Goal: Task Accomplishment & Management: Complete application form

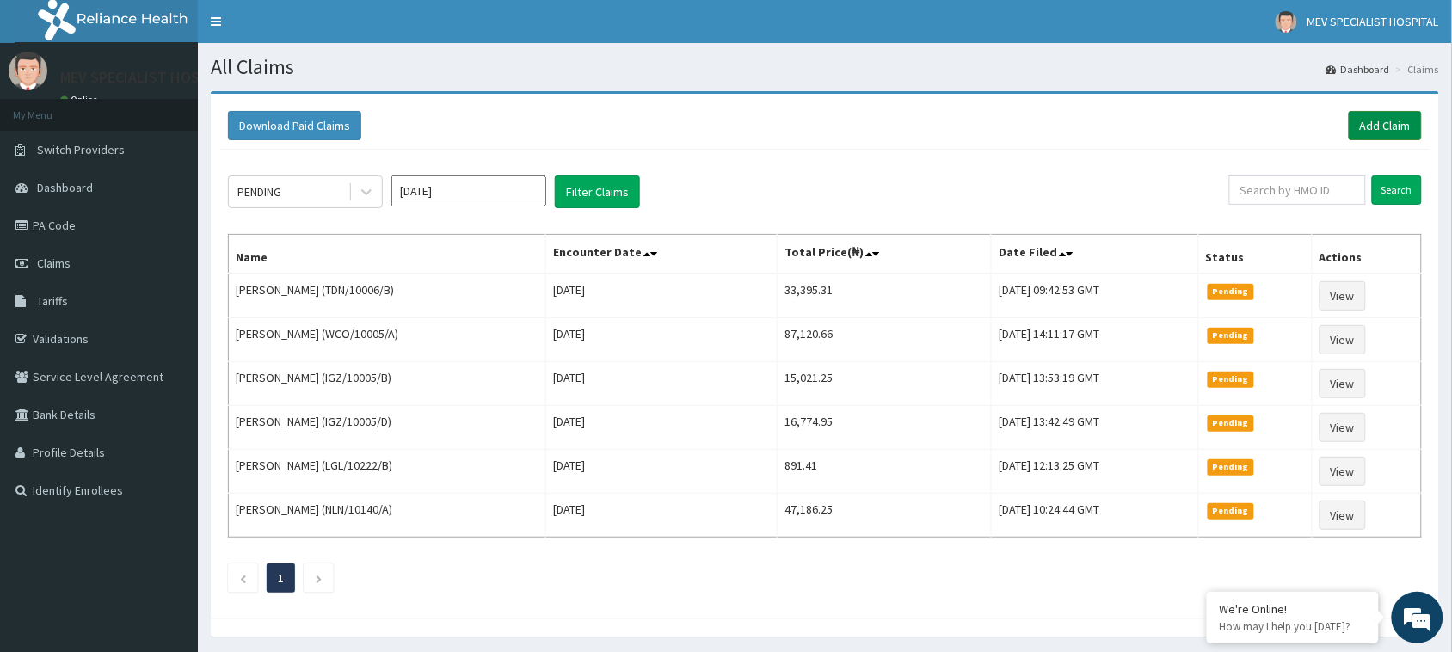
click at [1366, 130] on link "Add Claim" at bounding box center [1385, 125] width 73 height 29
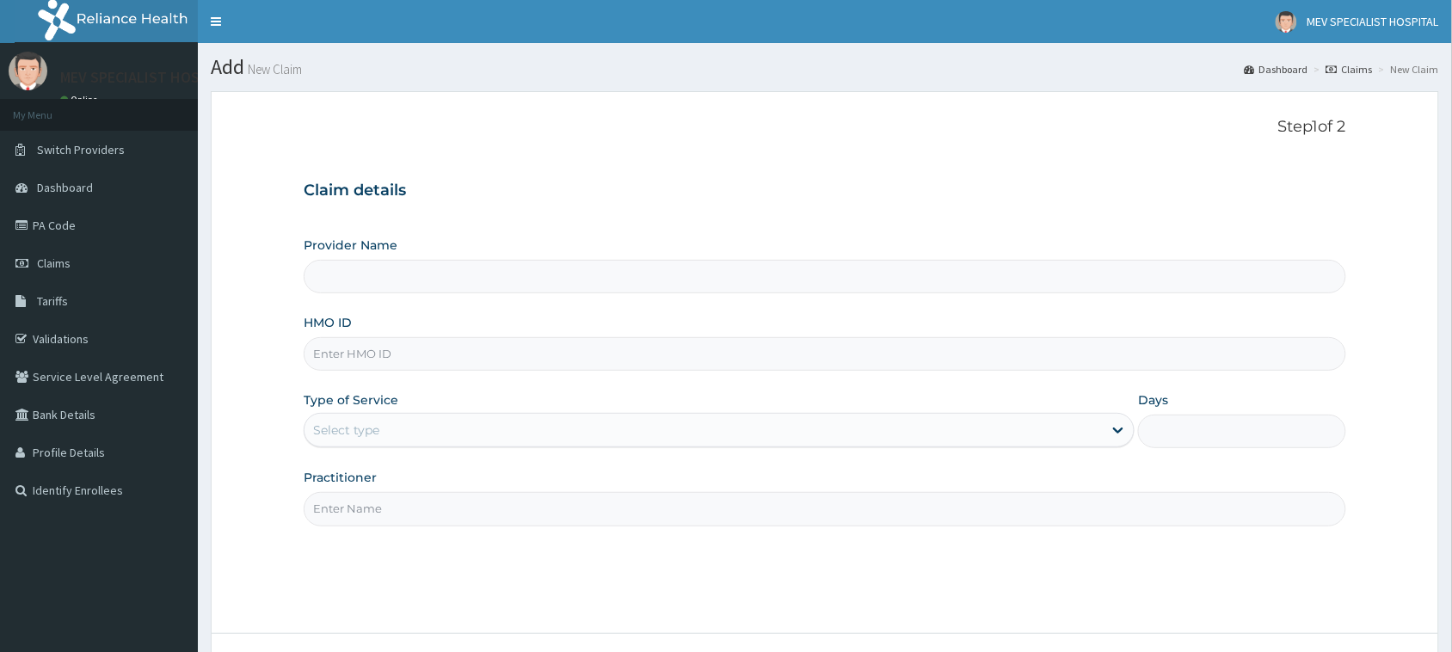
click at [403, 371] on input "HMO ID" at bounding box center [825, 354] width 1043 height 34
type input "MEV SPECIALIST HOSPITAL"
click at [385, 348] on input "HMO ID" at bounding box center [825, 354] width 1043 height 34
paste input "JTS/10030/A"
type input "JTS/10030/A"
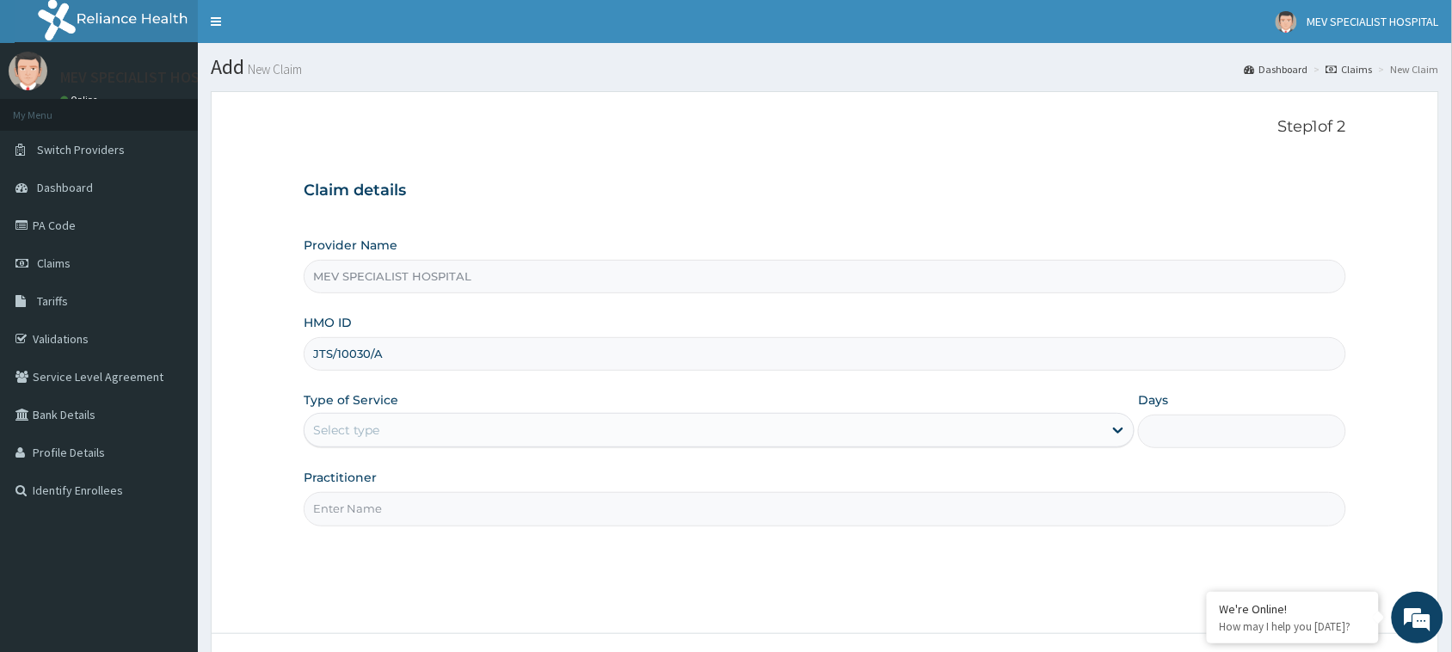
click at [350, 410] on div "Type of Service Select type" at bounding box center [719, 419] width 831 height 57
click at [350, 415] on div "Select type" at bounding box center [719, 430] width 831 height 34
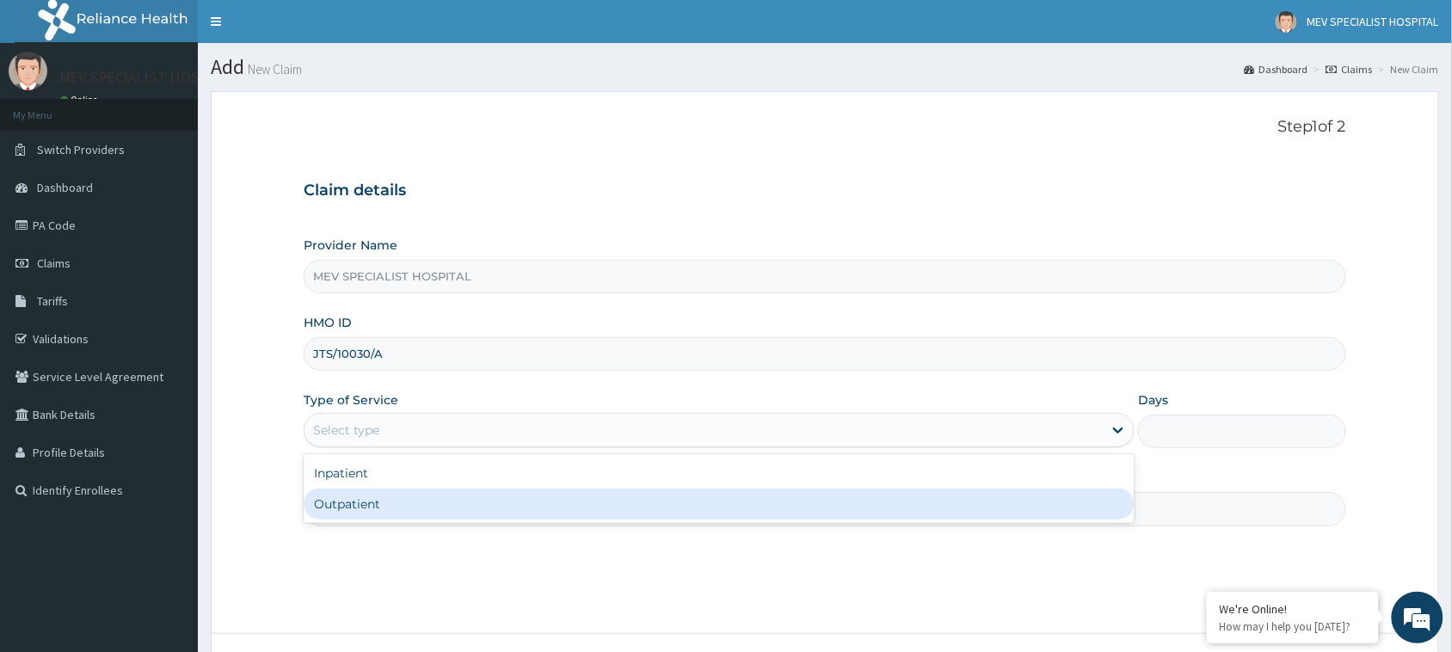
click at [383, 513] on div "Outpatient" at bounding box center [719, 504] width 831 height 31
type input "1"
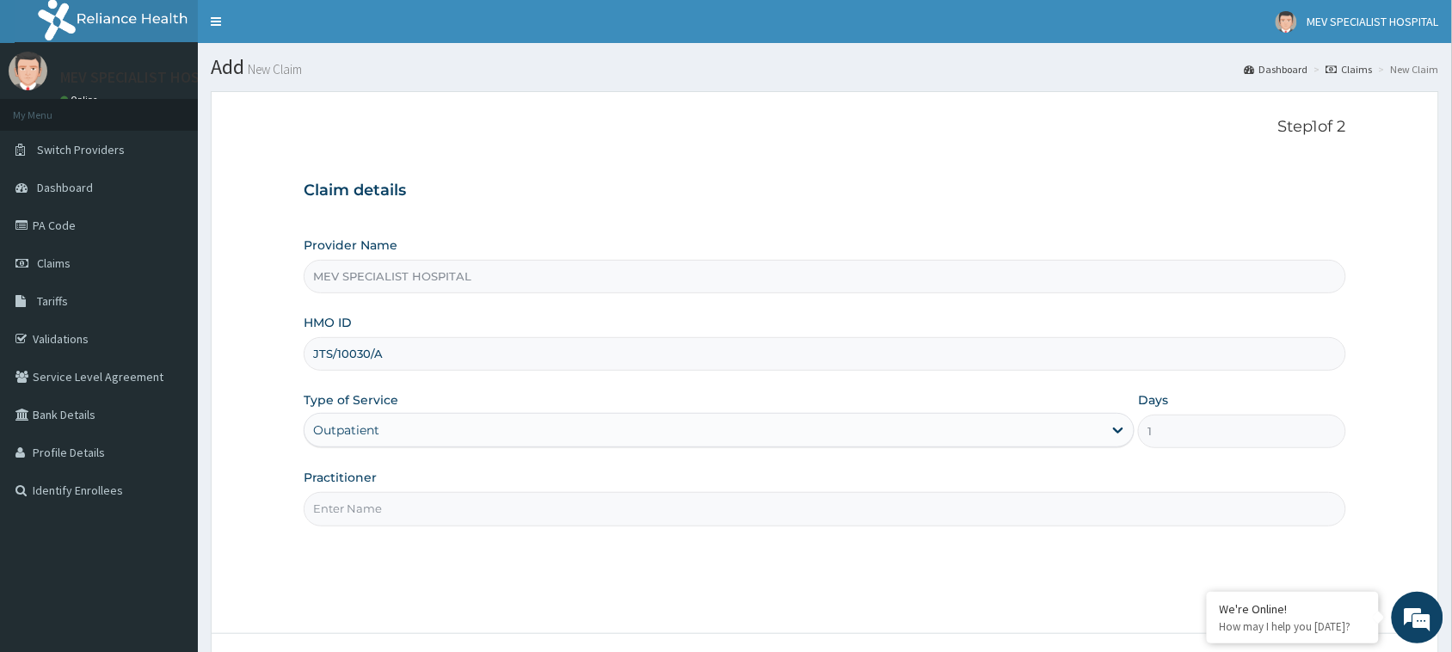
click at [383, 513] on input "Practitioner" at bounding box center [825, 509] width 1043 height 34
click at [426, 436] on div "Outpatient" at bounding box center [704, 430] width 798 height 28
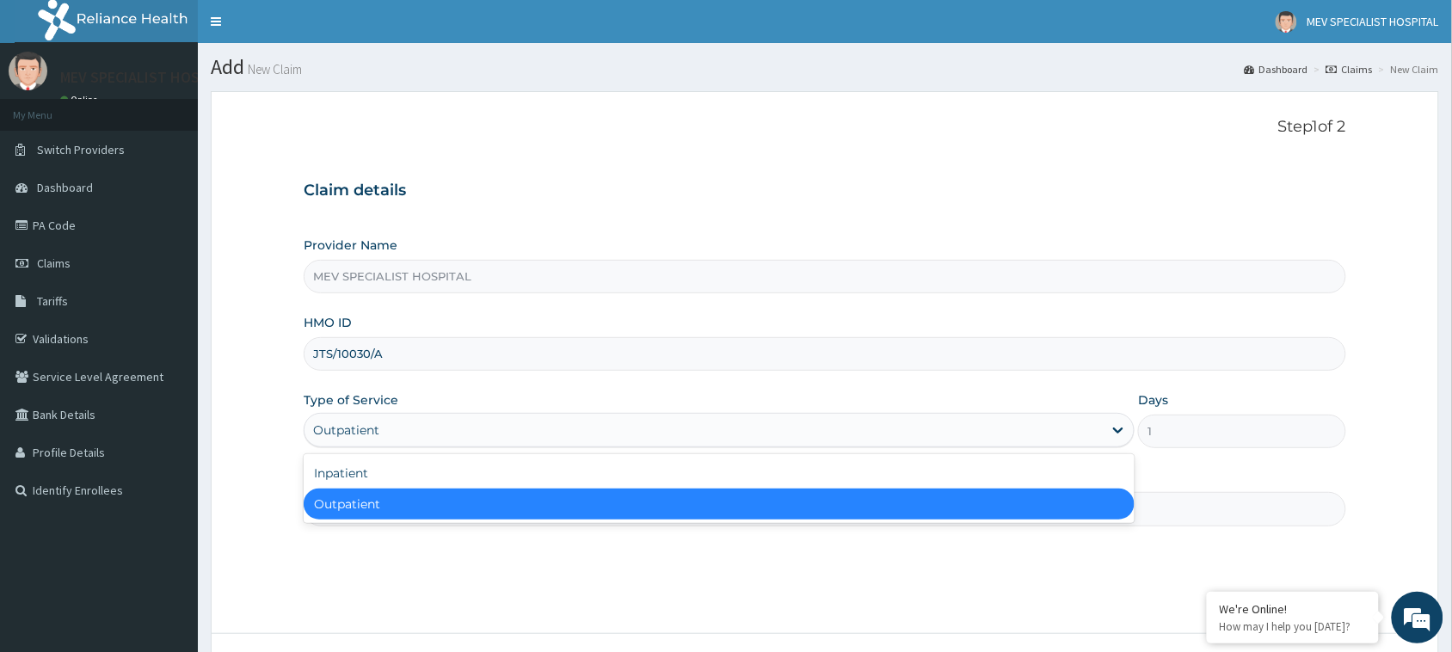
click at [424, 516] on div "Outpatient" at bounding box center [719, 504] width 831 height 31
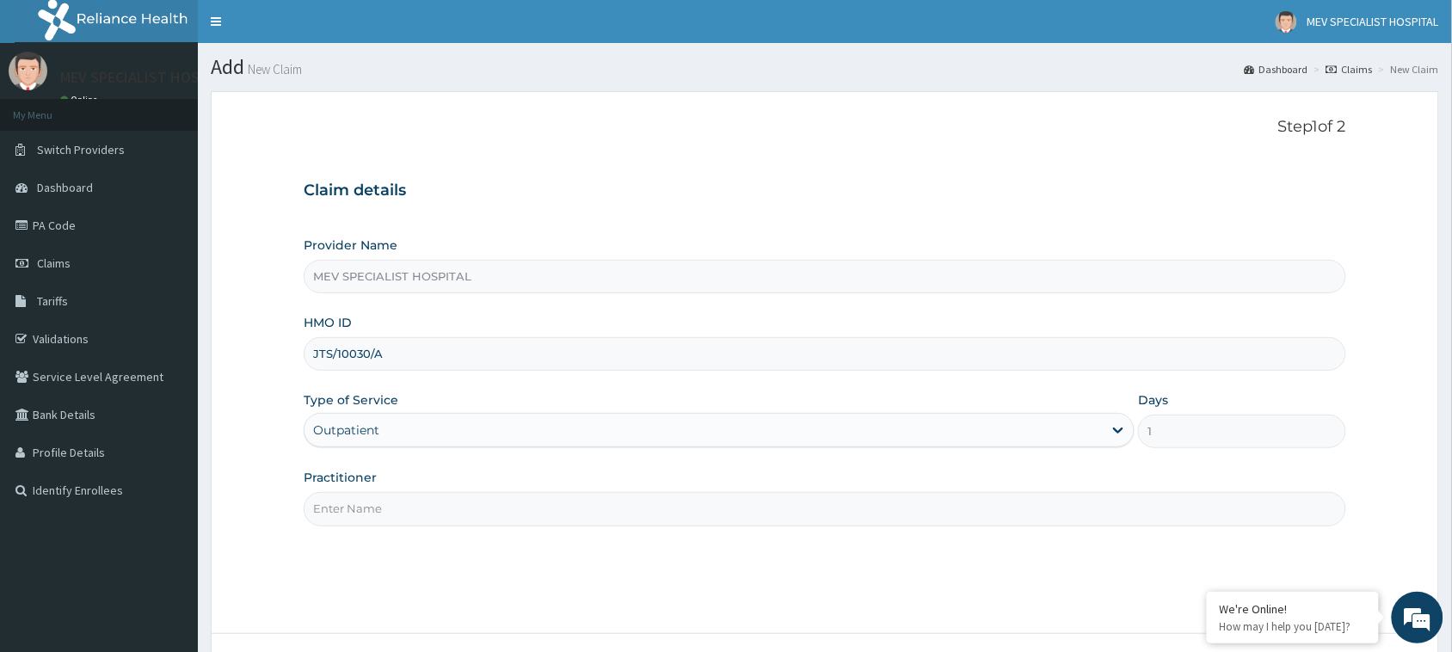
click at [424, 516] on input "Practitioner" at bounding box center [825, 509] width 1043 height 34
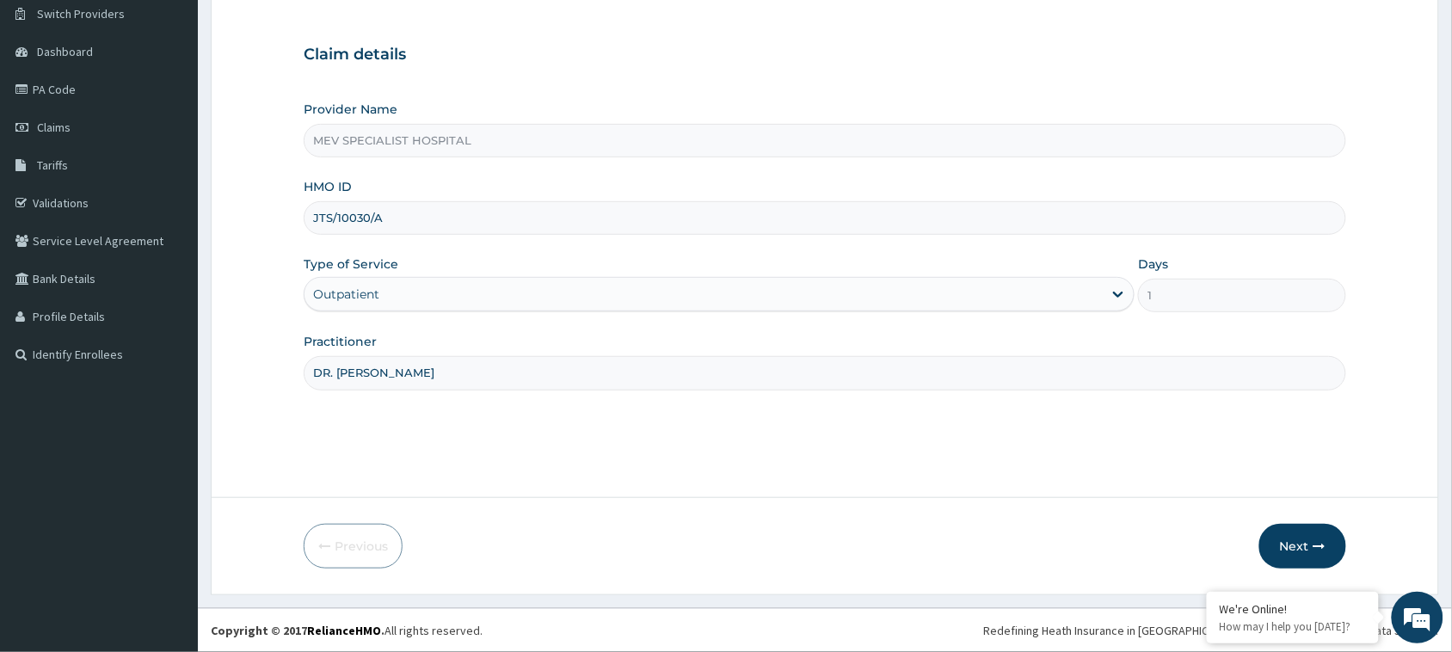
type input "DR. ANITA"
click at [1291, 533] on button "Next" at bounding box center [1302, 546] width 87 height 45
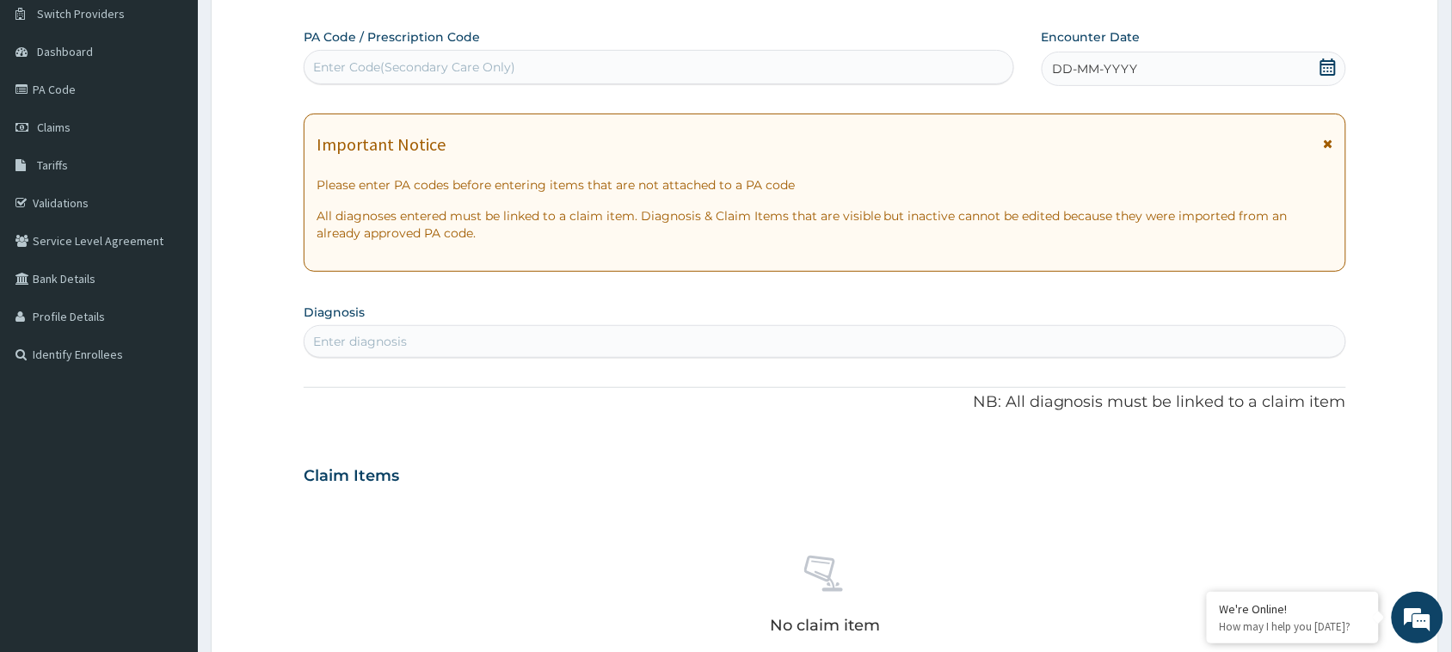
click at [523, 65] on div "Enter Code(Secondary Care Only)" at bounding box center [659, 67] width 709 height 28
paste input "PA/0CF12A"
type input "PA/0CF12A"
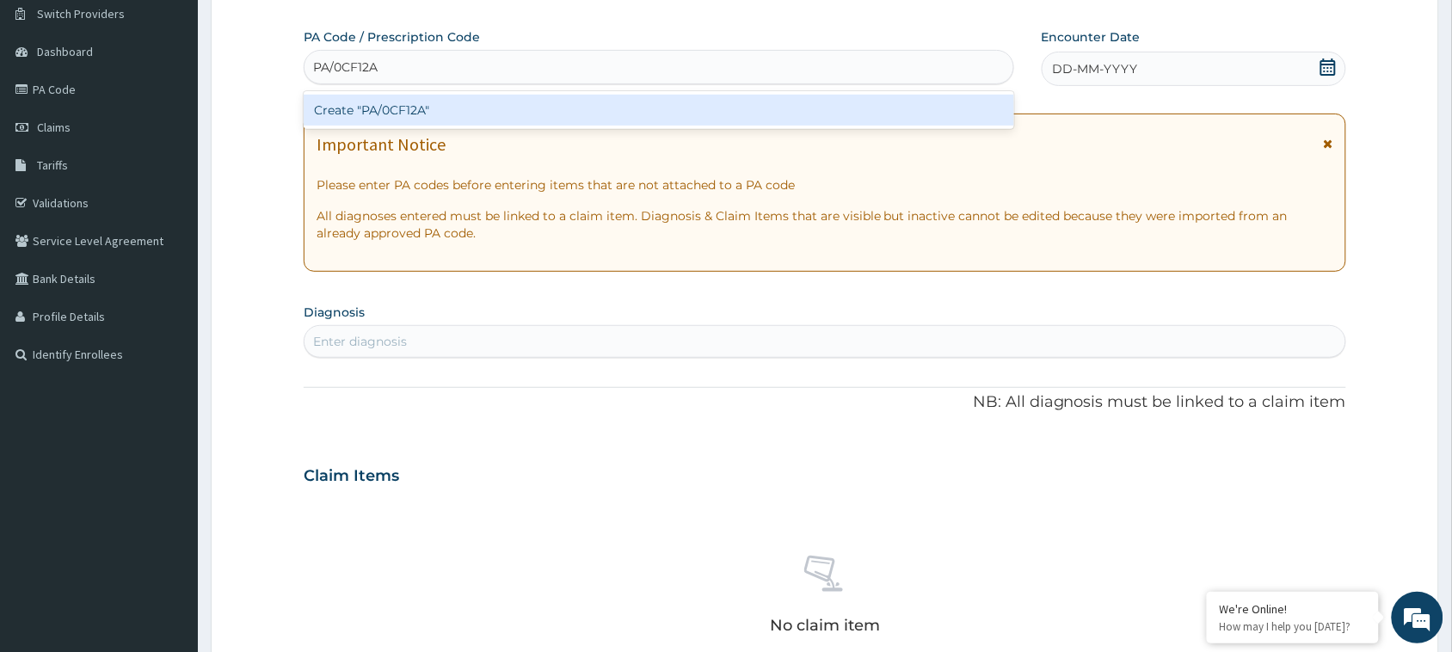
click at [517, 108] on div "Create "PA/0CF12A"" at bounding box center [659, 110] width 711 height 31
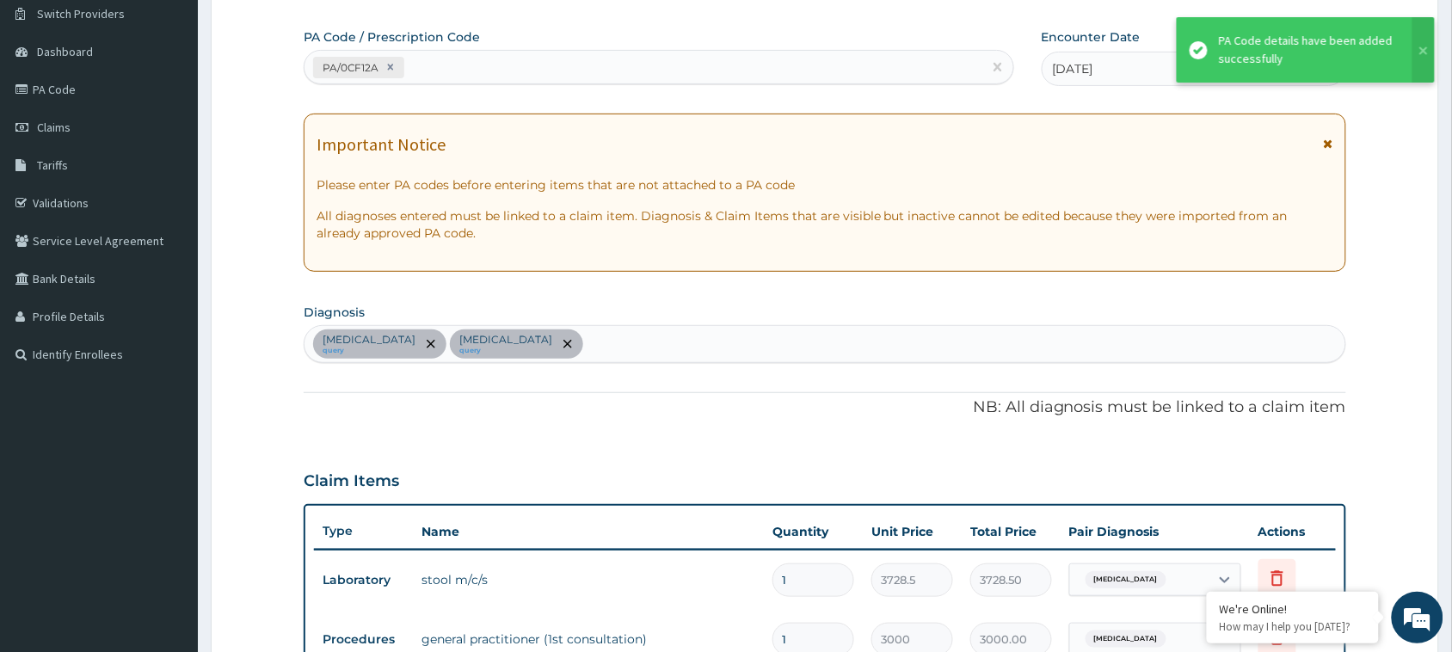
scroll to position [508, 0]
